Goal: Task Accomplishment & Management: Use online tool/utility

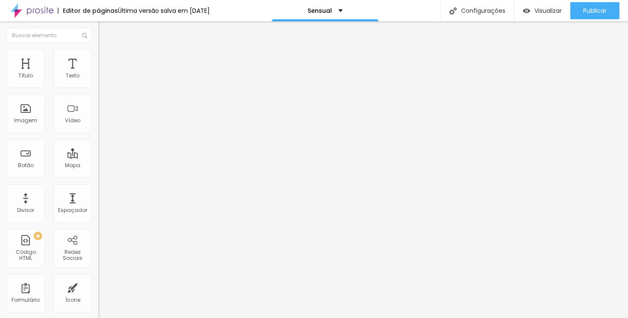
drag, startPoint x: 55, startPoint y: 94, endPoint x: 0, endPoint y: 94, distance: 55.1
click at [98, 94] on div "Texto INVESTIMENTO Alinhamento Tamanho Normal Pequeno Normal Grande Link URL #v…" at bounding box center [147, 129] width 98 height 124
click at [98, 224] on div "Editar Botão Conteúdo Estilo Avançado Texto Saiba mais Alinhamento Tamanho Norm…" at bounding box center [147, 169] width 98 height 296
drag, startPoint x: 44, startPoint y: 94, endPoint x: 6, endPoint y: 94, distance: 38.4
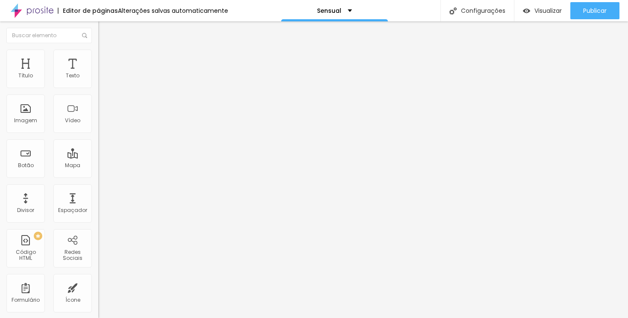
click at [98, 94] on div "Texto Saiba mais Alinhamento Tamanho Normal Pequeno Normal Grande Link URL #val…" at bounding box center [147, 129] width 98 height 124
click at [98, 80] on input "Saiba mais" at bounding box center [149, 76] width 103 height 9
drag, startPoint x: 59, startPoint y: 97, endPoint x: 9, endPoint y: 96, distance: 50.0
click at [98, 80] on input "Saiba mais" at bounding box center [149, 76] width 103 height 9
type input "Ver planos"
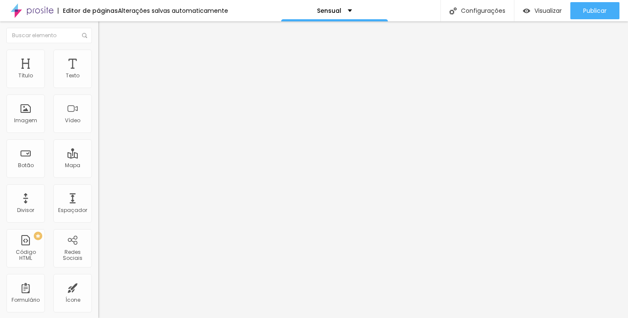
click at [98, 56] on li "Avançado" at bounding box center [147, 54] width 98 height 9
click at [105, 30] on img "button" at bounding box center [108, 31] width 7 height 7
click at [35, 73] on div "Título" at bounding box center [25, 69] width 38 height 38
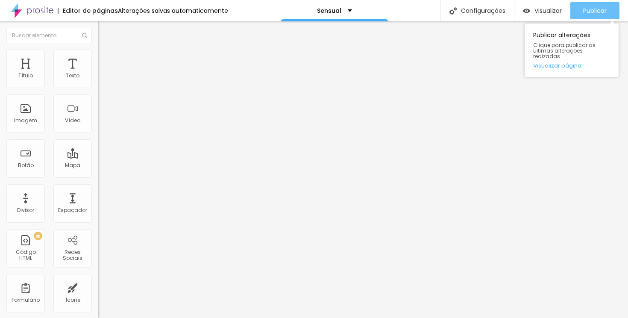
click at [583, 15] on div "Publicar" at bounding box center [594, 10] width 23 height 17
click at [592, 7] on span "Publicar" at bounding box center [594, 10] width 23 height 7
